Goal: Task Accomplishment & Management: Manage account settings

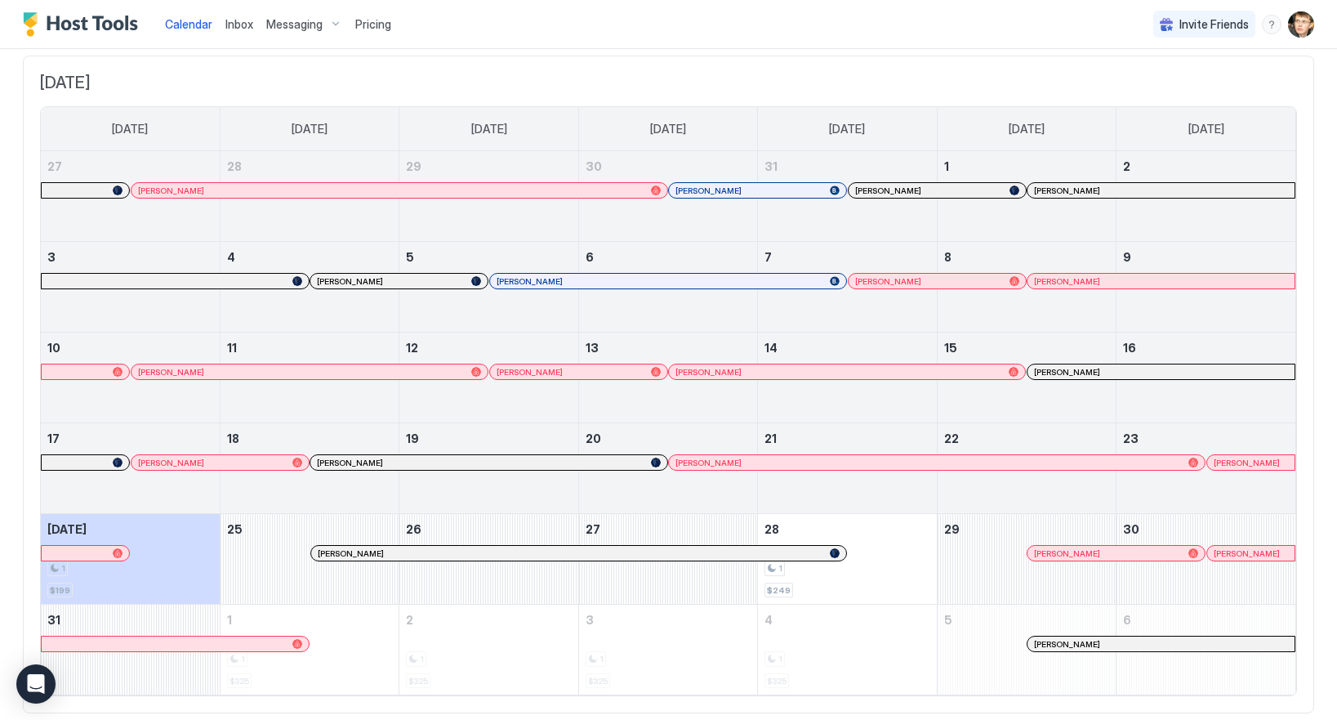
scroll to position [134, 0]
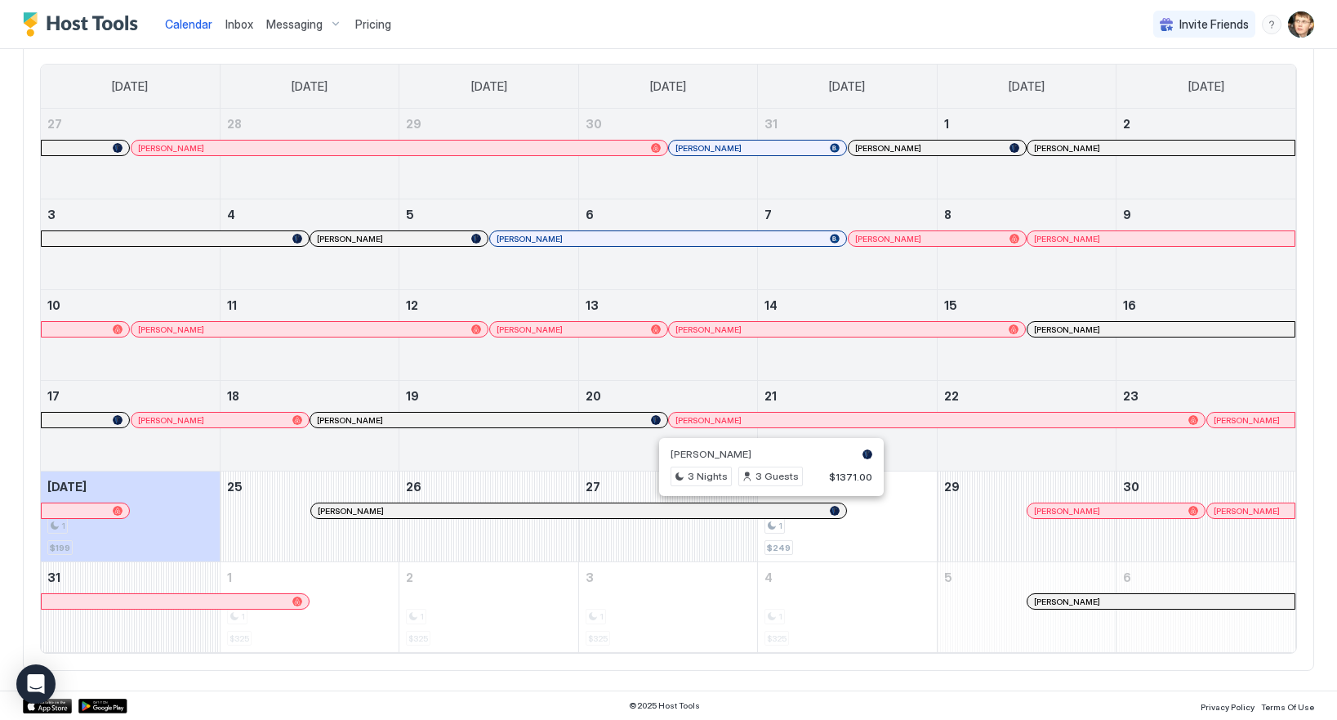
click at [766, 512] on div at bounding box center [765, 510] width 13 height 13
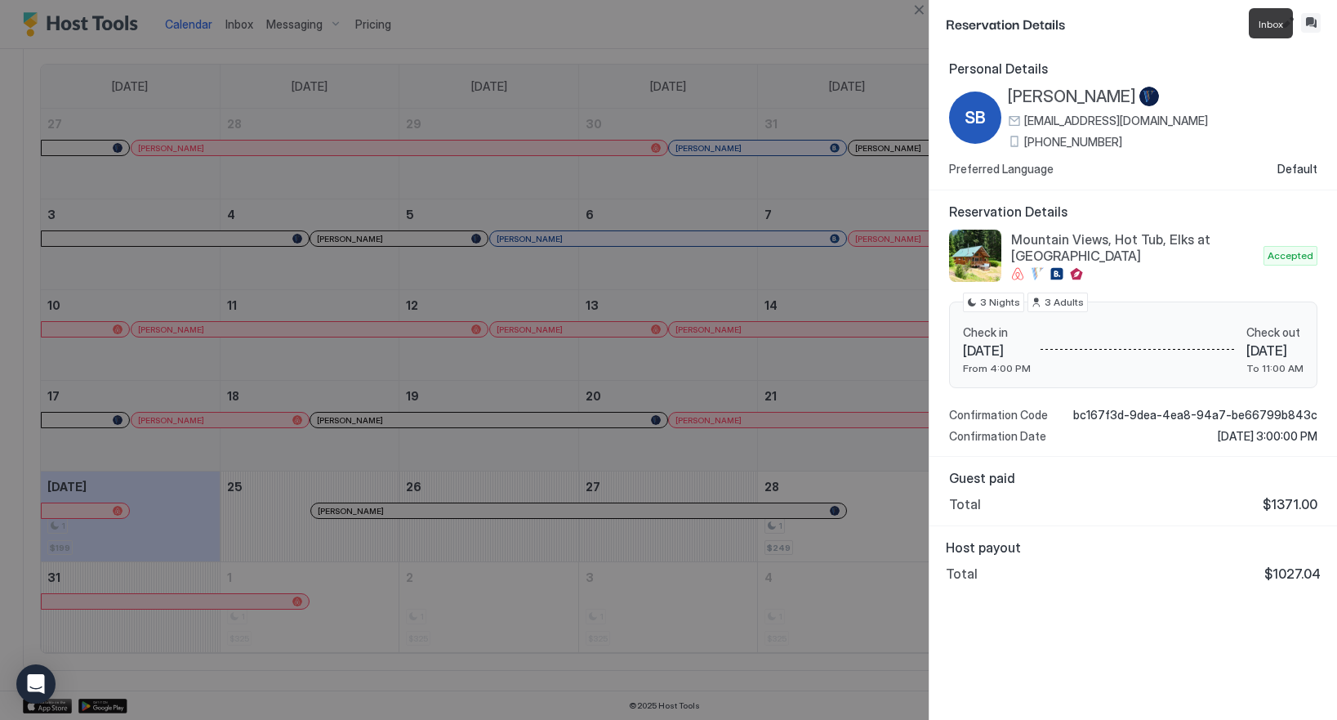
click at [1309, 27] on button "Inbox" at bounding box center [1311, 23] width 20 height 20
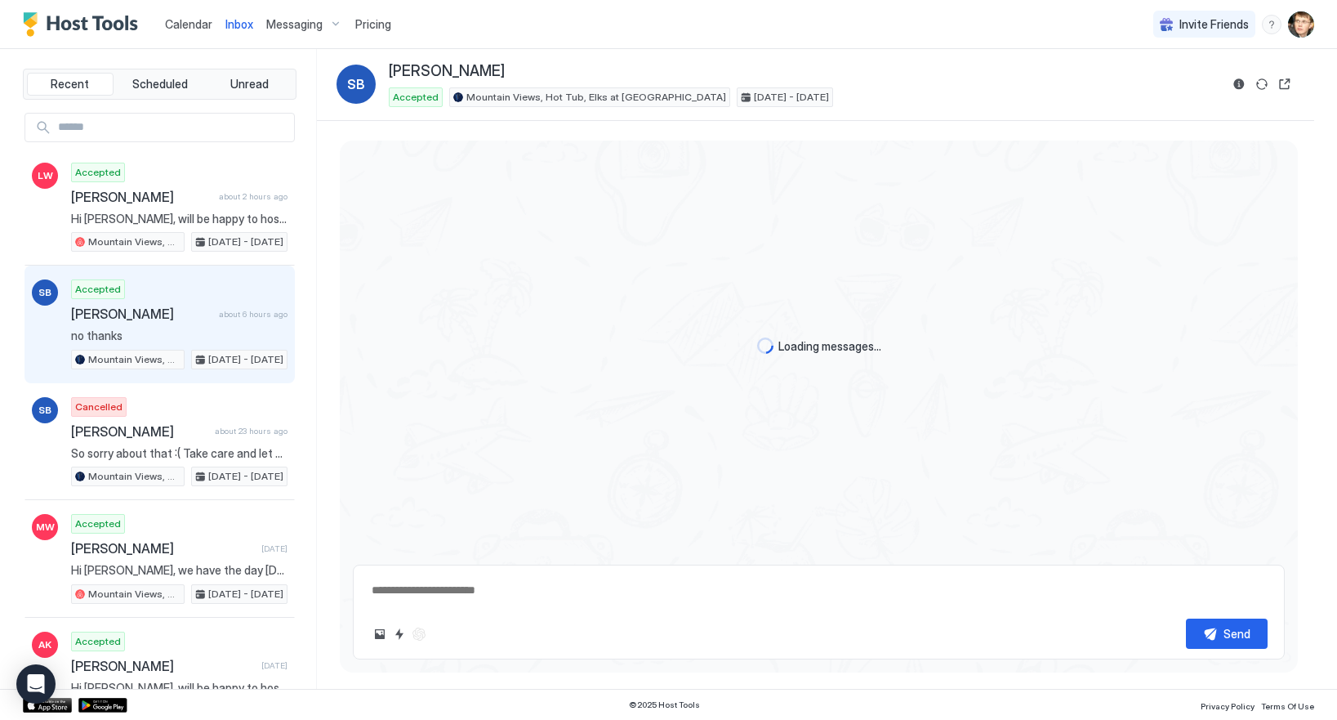
scroll to position [132, 0]
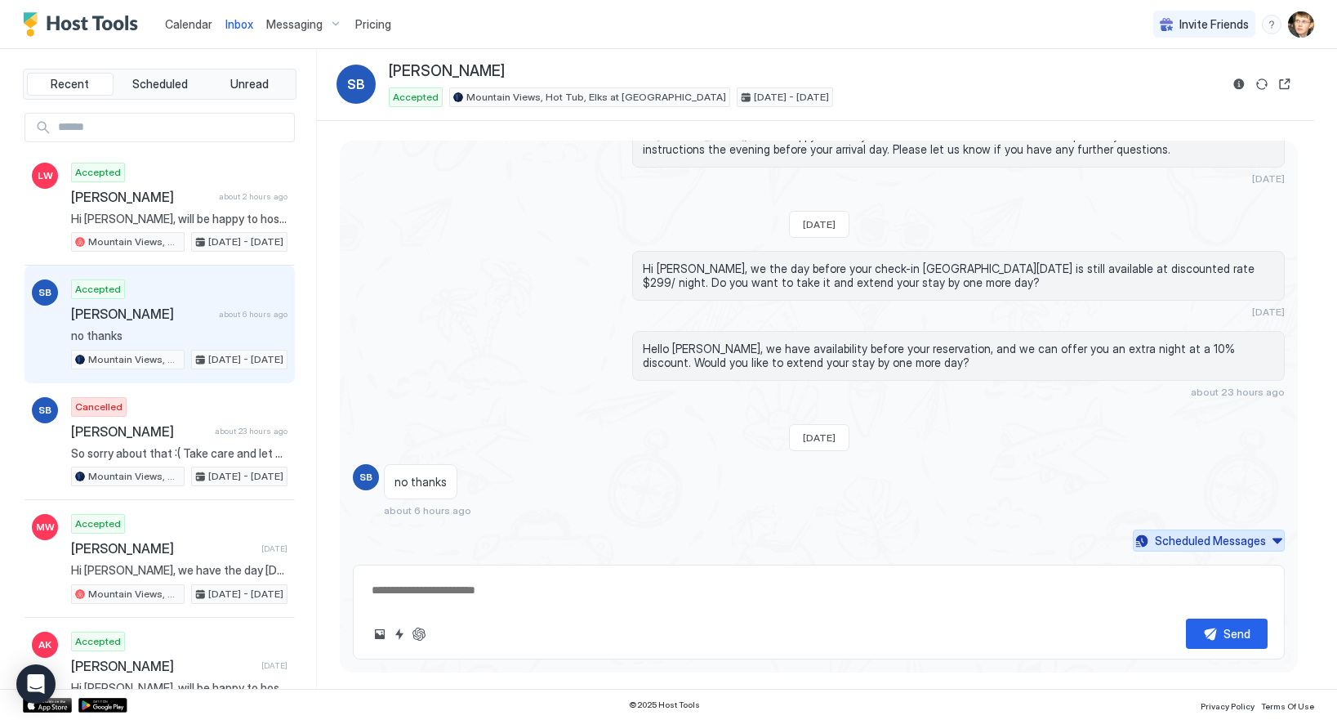
click at [1172, 540] on div "Scheduled Messages" at bounding box center [1210, 540] width 111 height 17
type textarea "*"
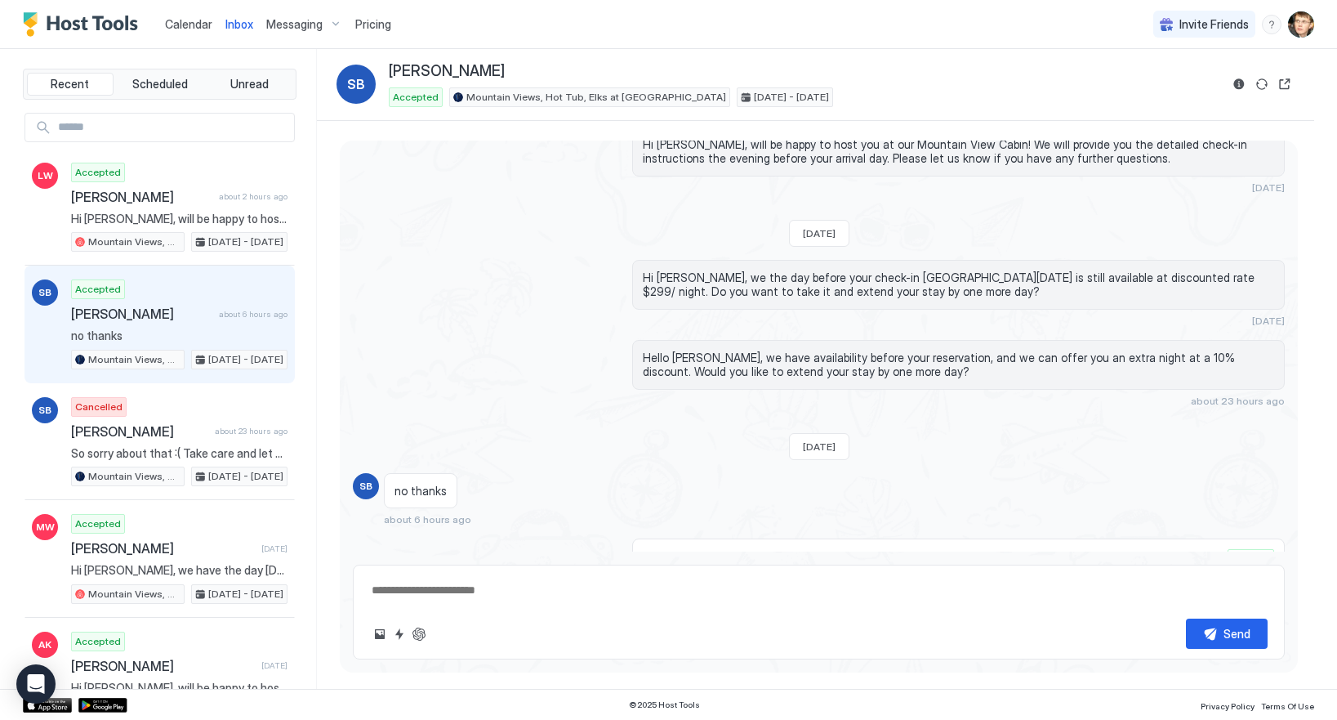
scroll to position [121, 0]
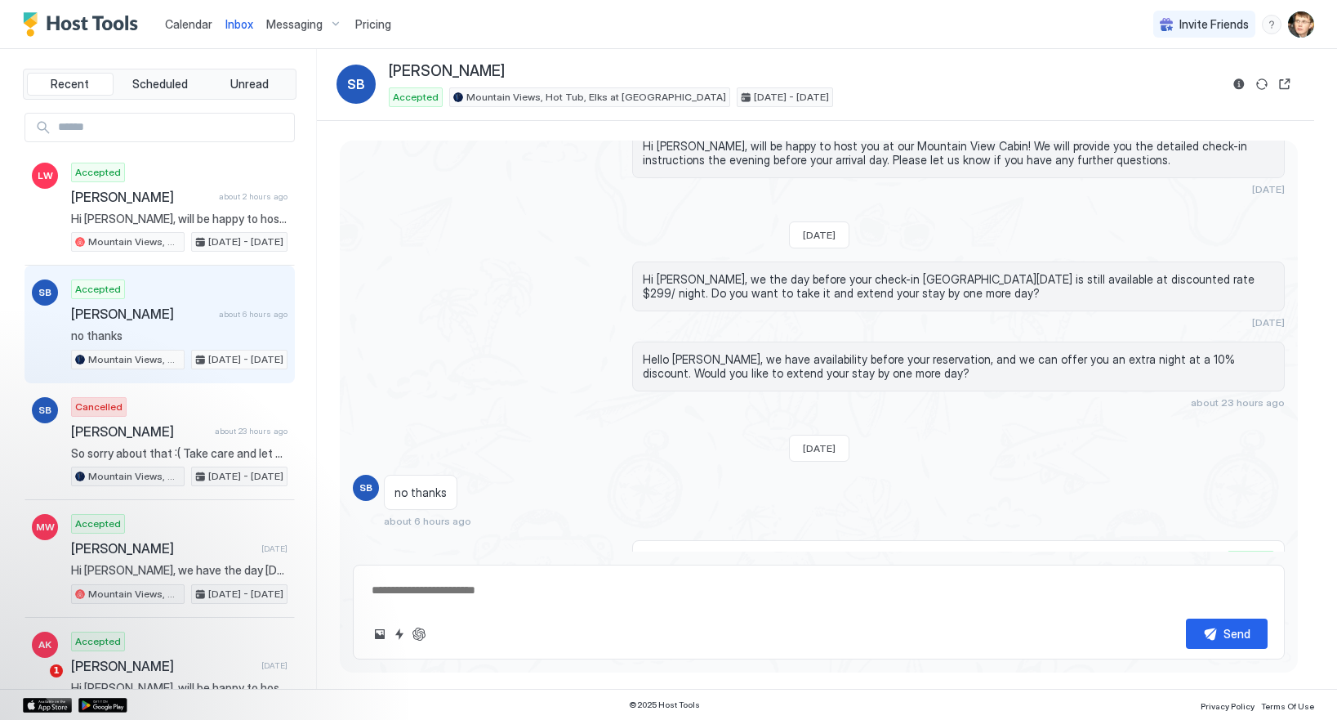
type textarea "*"
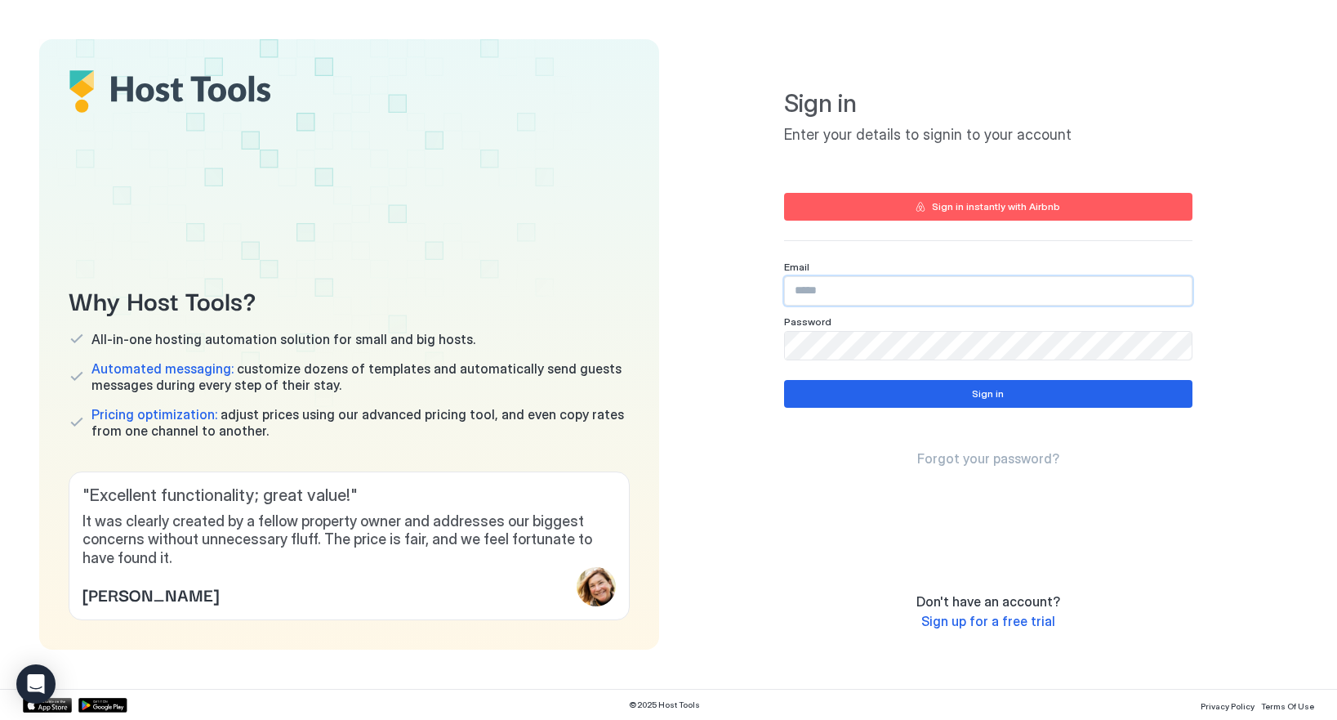
click at [867, 299] on input "Input Field" at bounding box center [988, 291] width 407 height 28
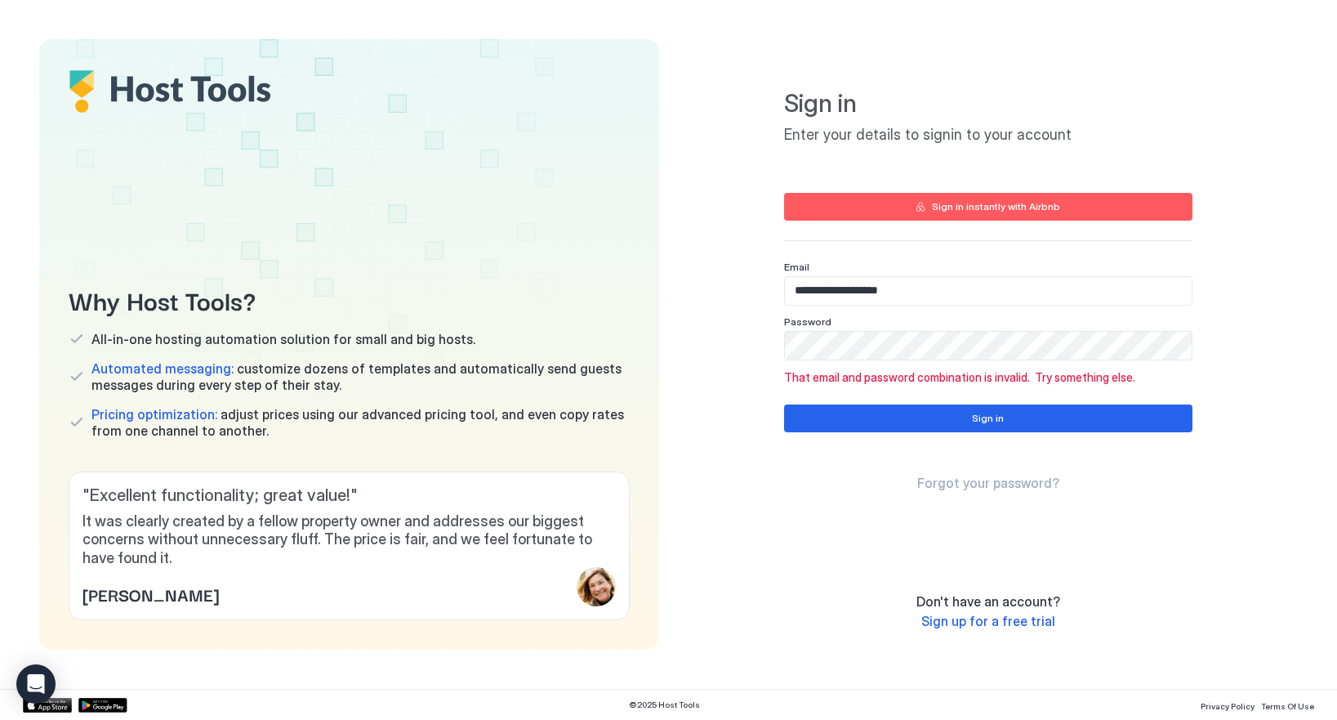
click at [870, 294] on input "**********" at bounding box center [988, 291] width 407 height 28
paste input "Input Field"
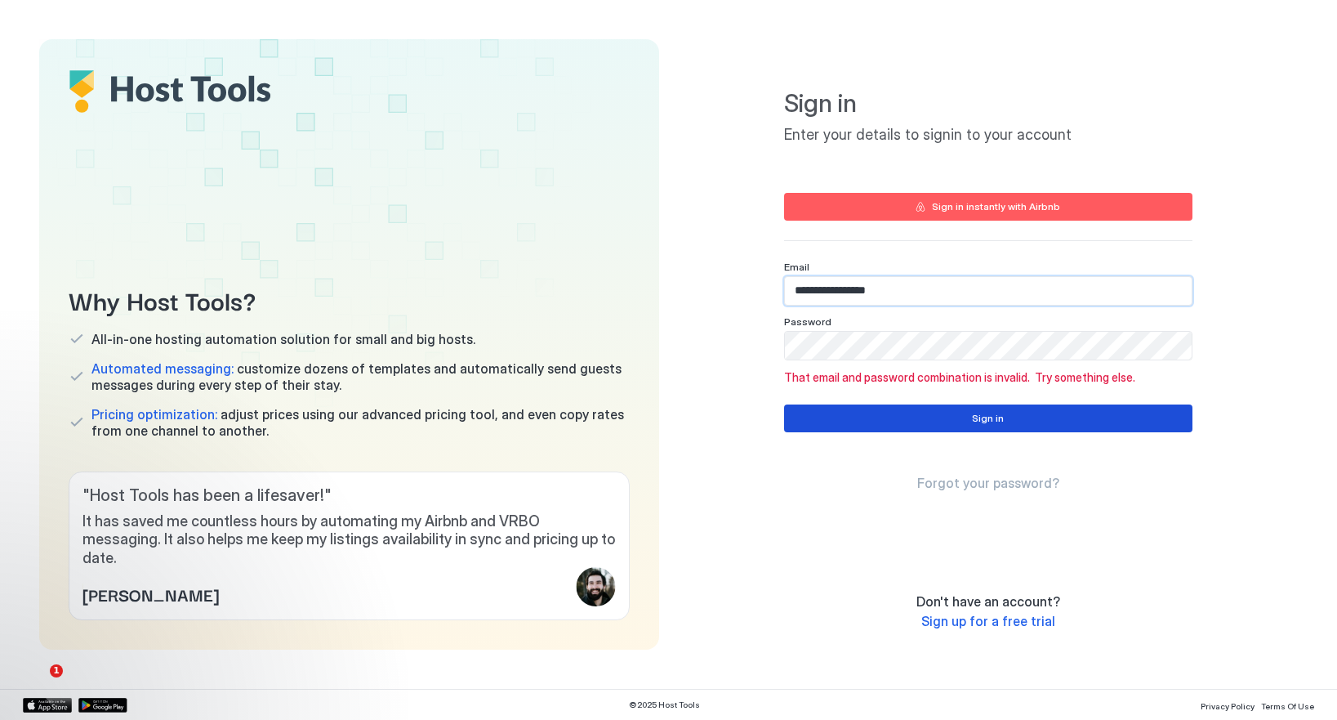
type input "**********"
click at [881, 417] on button "Sign in" at bounding box center [988, 418] width 408 height 28
